Goal: Task Accomplishment & Management: Manage account settings

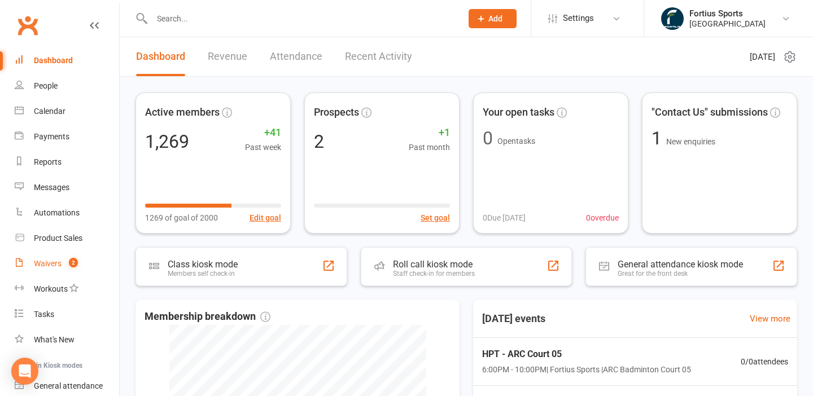
click at [49, 263] on div "Waivers" at bounding box center [48, 263] width 28 height 9
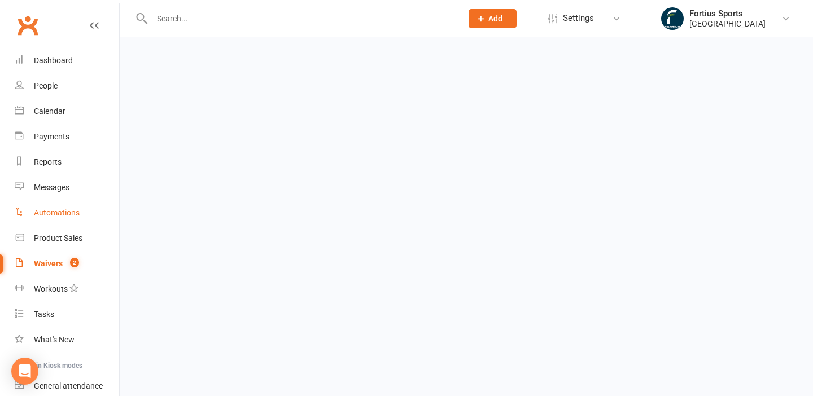
select select "100"
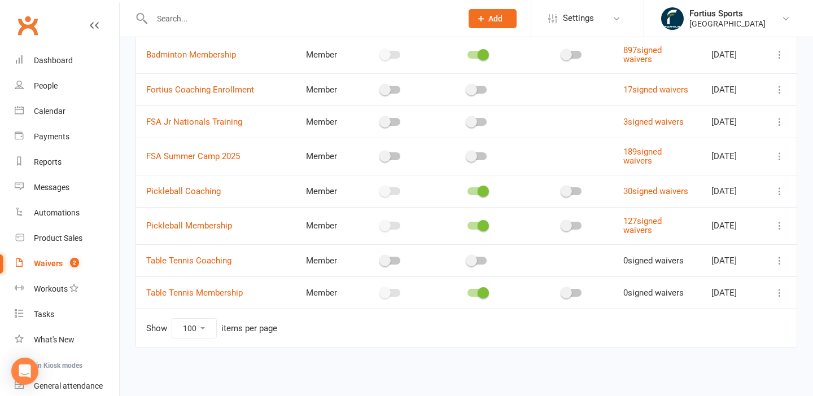
scroll to position [225, 0]
click at [208, 288] on link "Table Tennis Membership" at bounding box center [194, 293] width 97 height 10
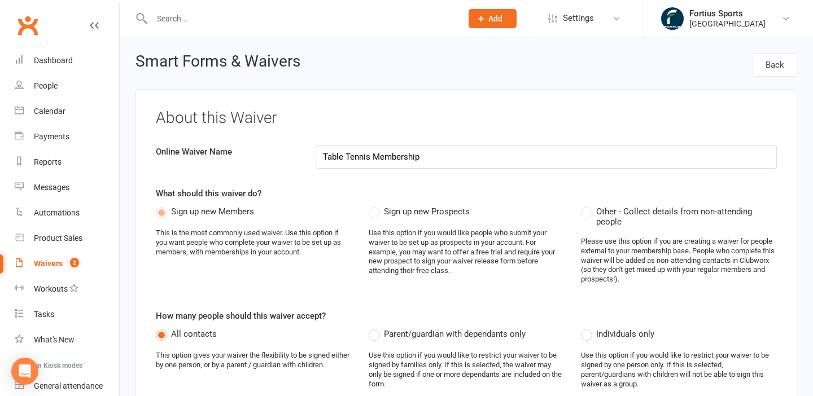
select select "100"
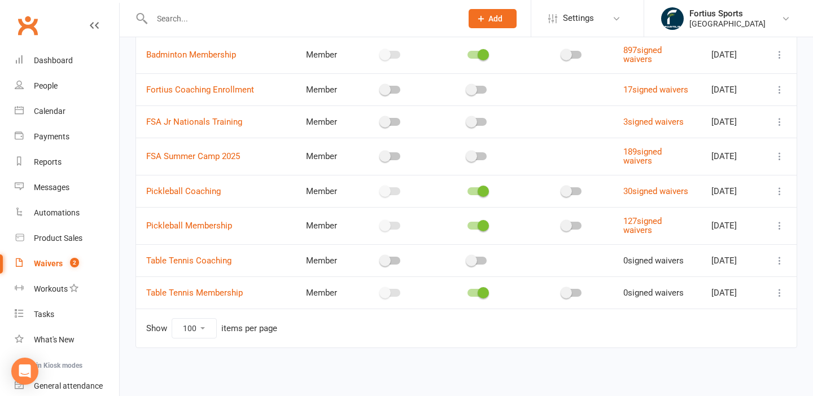
scroll to position [225, 0]
click at [780, 287] on icon at bounding box center [779, 292] width 11 height 11
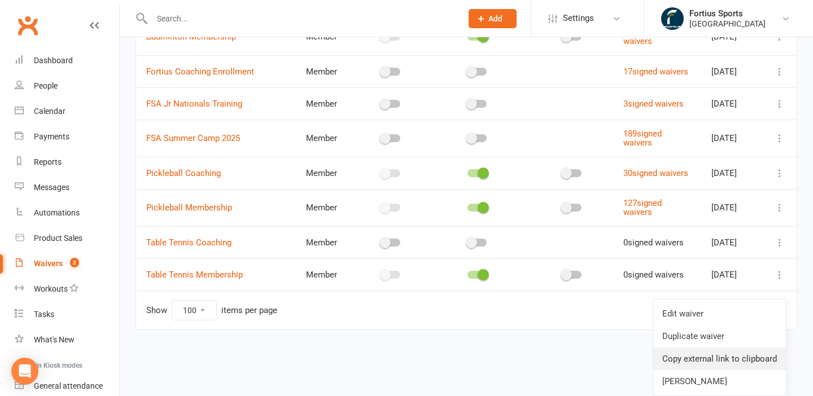
click at [707, 350] on link "Copy external link to clipboard" at bounding box center [719, 359] width 133 height 23
